Goal: Navigation & Orientation: Go to known website

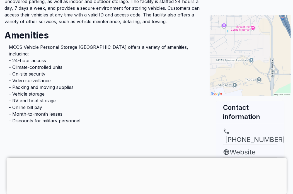
scroll to position [167, 0]
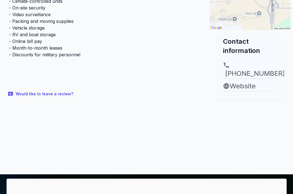
scroll to position [167, 0]
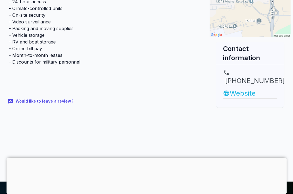
click at [235, 92] on link "Website" at bounding box center [250, 93] width 54 height 10
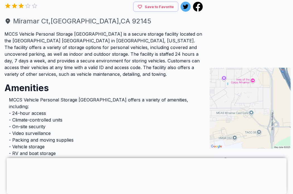
scroll to position [111, 0]
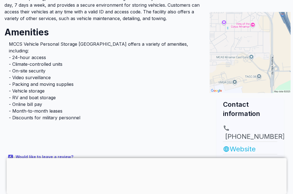
click at [237, 149] on link "Website" at bounding box center [250, 149] width 54 height 10
